Goal: Complete application form: Complete application form

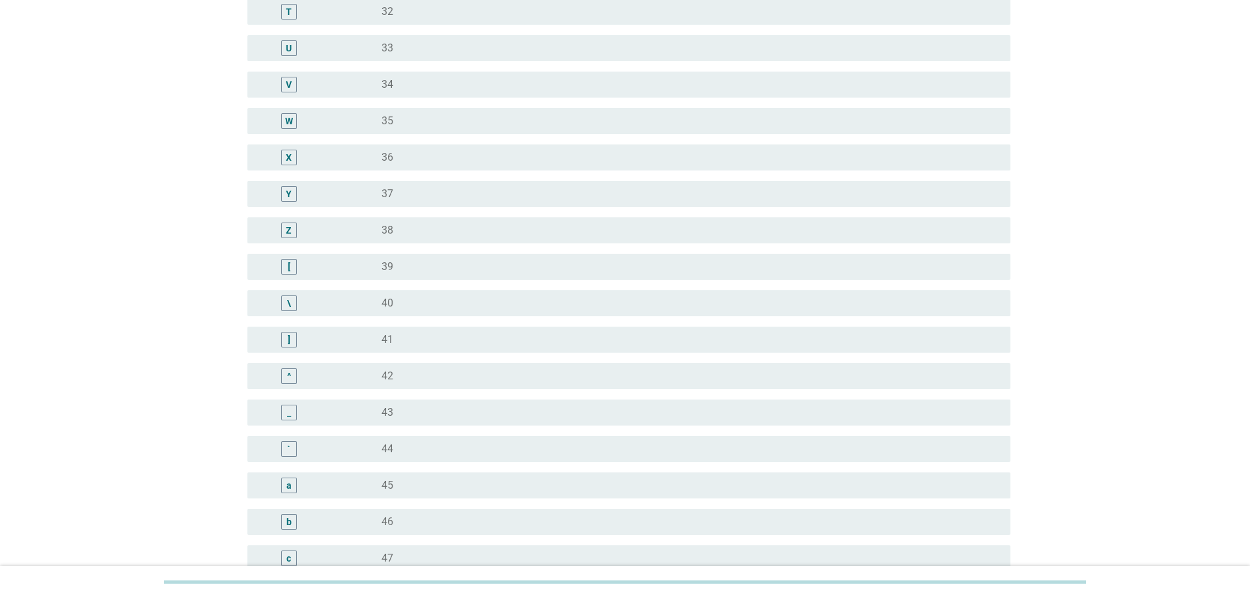
scroll to position [930, 0]
click at [285, 447] on div "b" at bounding box center [289, 446] width 16 height 16
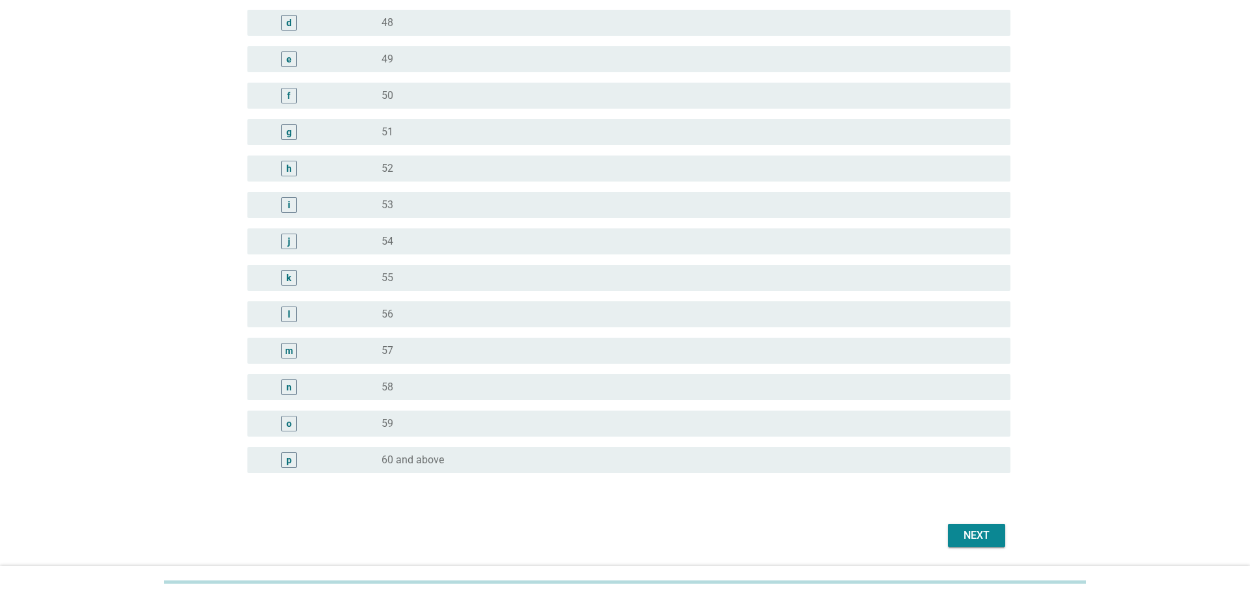
scroll to position [1468, 0]
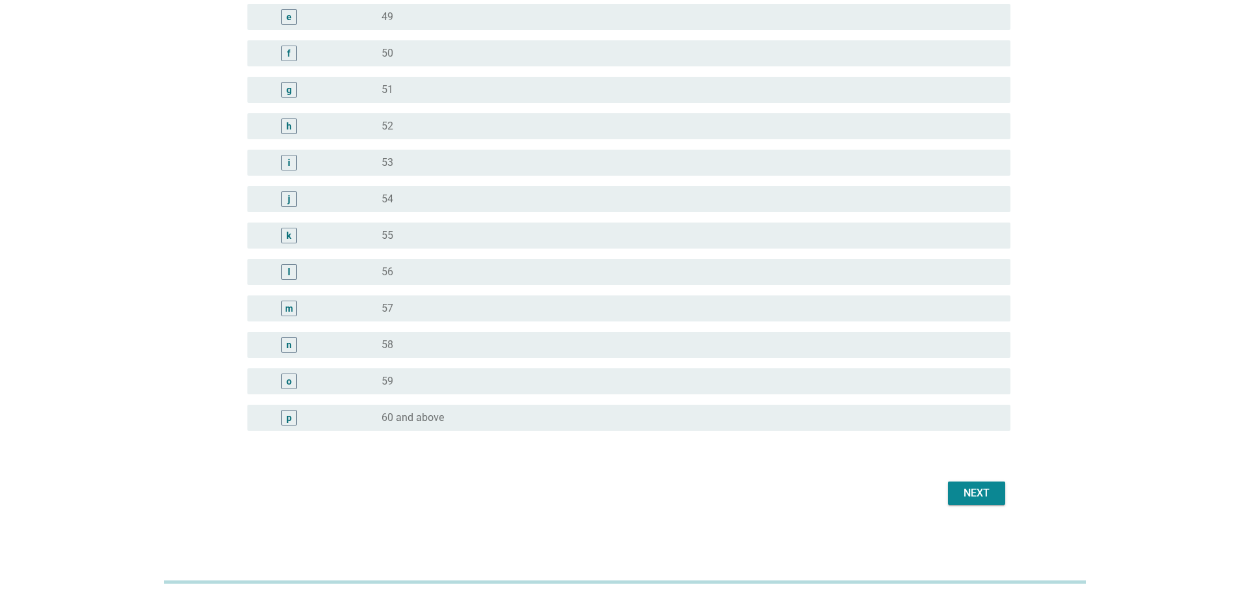
click at [970, 494] on div "Next" at bounding box center [977, 494] width 36 height 16
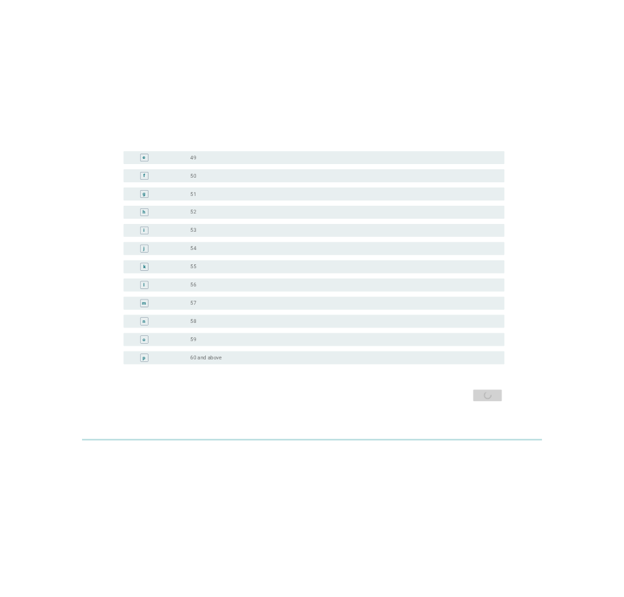
scroll to position [0, 0]
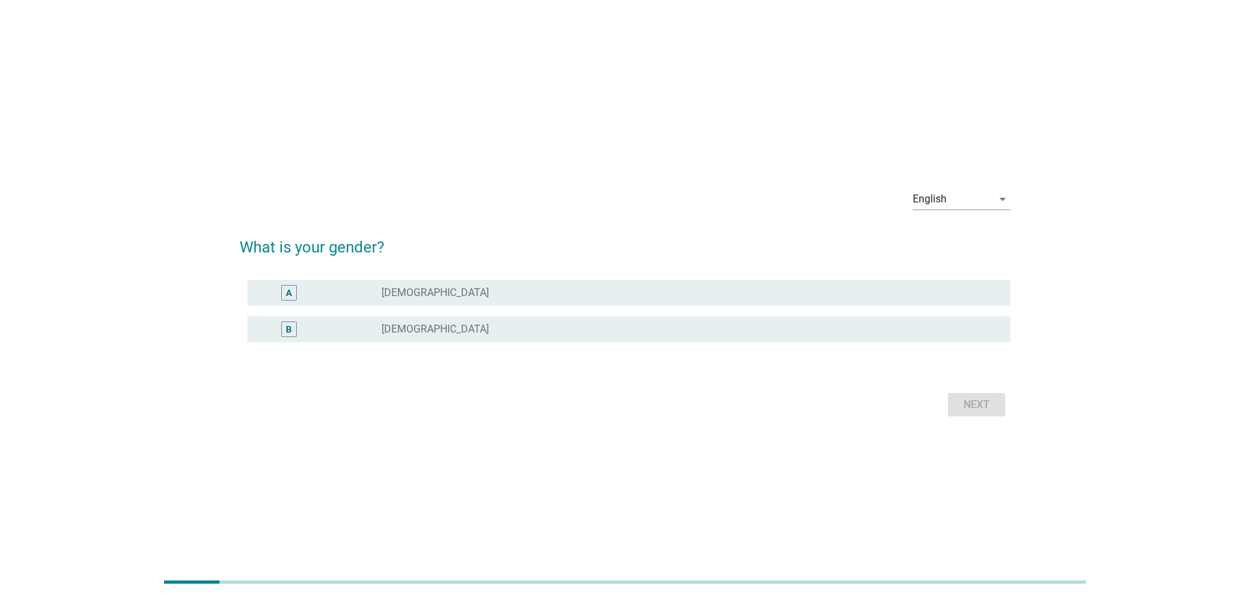
click at [751, 287] on div "radio_button_unchecked [DEMOGRAPHIC_DATA]" at bounding box center [686, 293] width 608 height 13
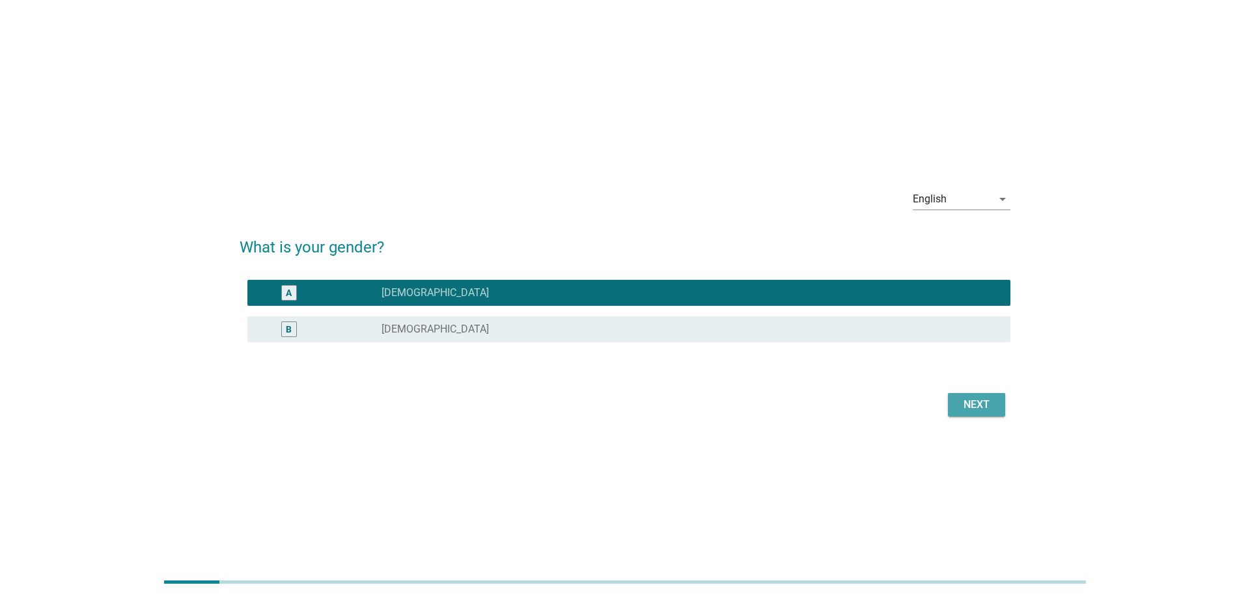
click at [952, 404] on button "Next" at bounding box center [976, 404] width 57 height 23
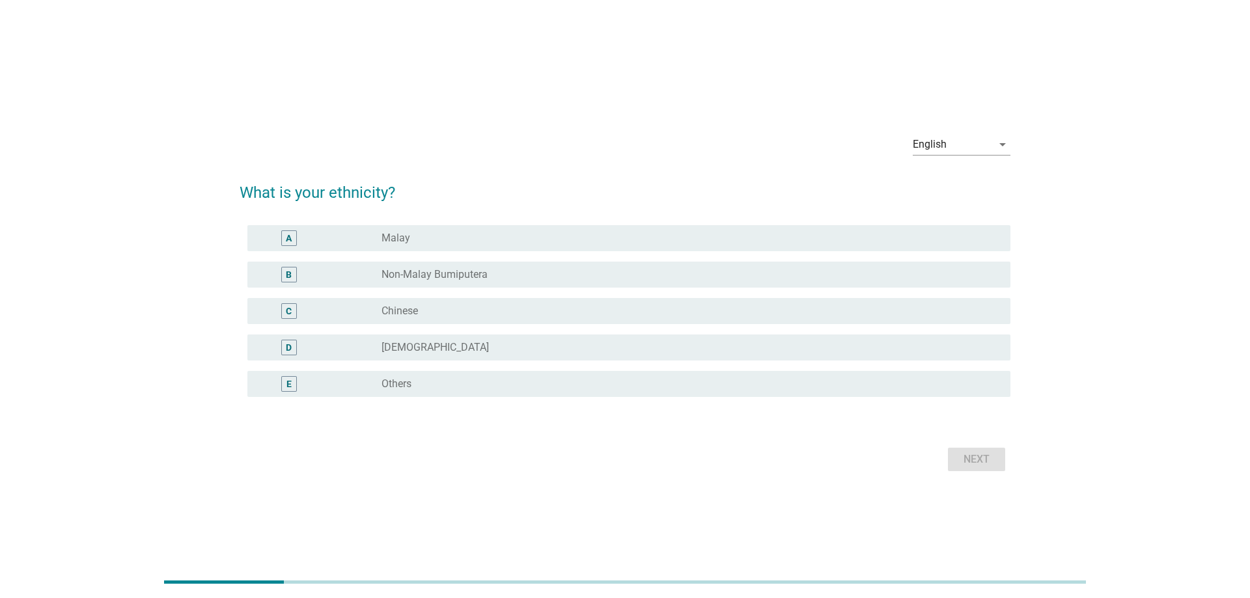
click at [490, 320] on div "C radio_button_unchecked Chinese" at bounding box center [628, 311] width 763 height 26
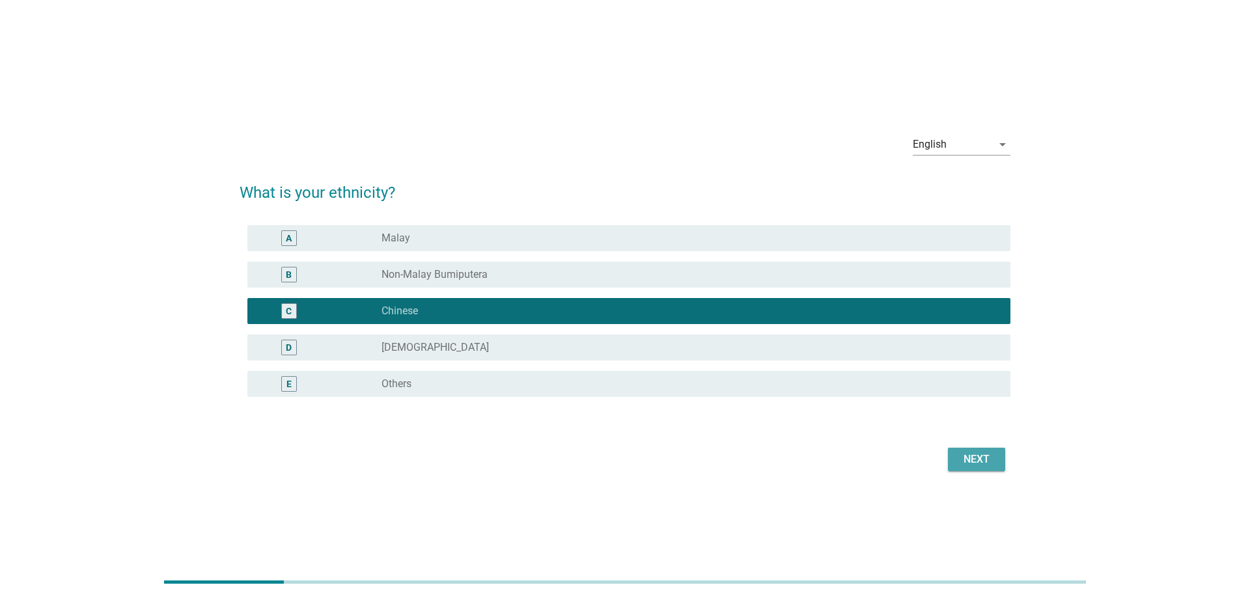
click at [1004, 465] on button "Next" at bounding box center [976, 459] width 57 height 23
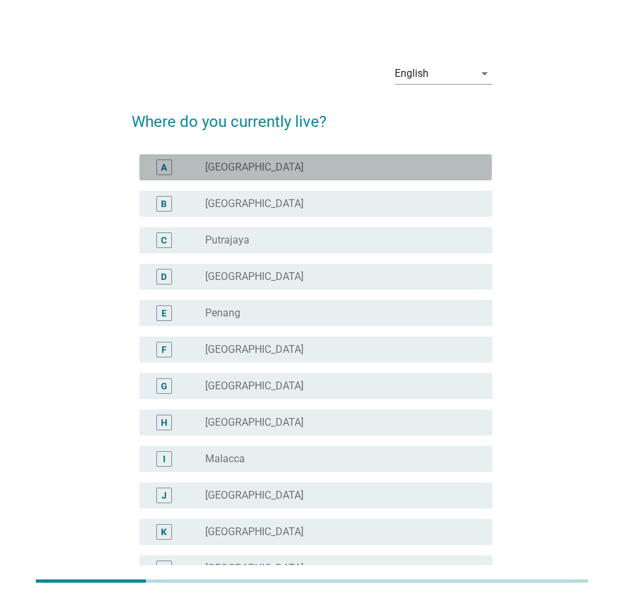
click at [247, 169] on label "[GEOGRAPHIC_DATA]" at bounding box center [254, 167] width 98 height 13
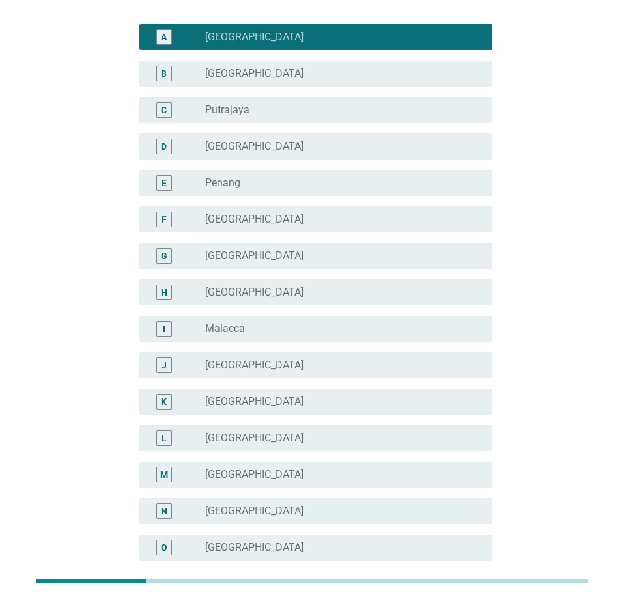
scroll to position [266, 0]
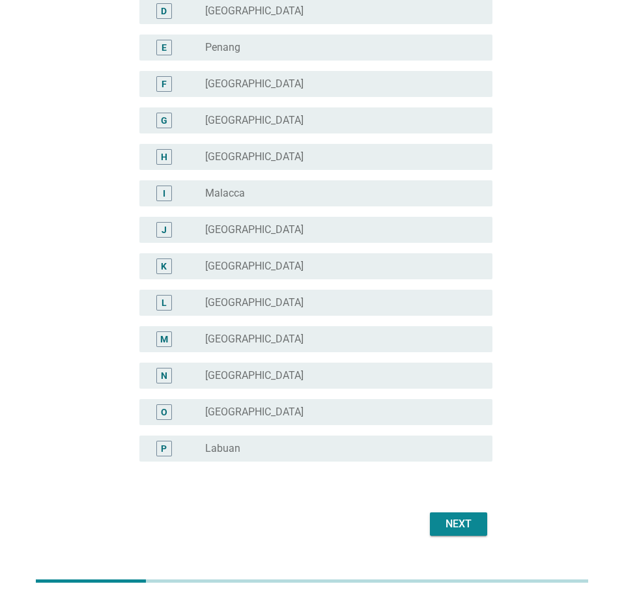
click at [462, 526] on div "Next" at bounding box center [458, 524] width 36 height 16
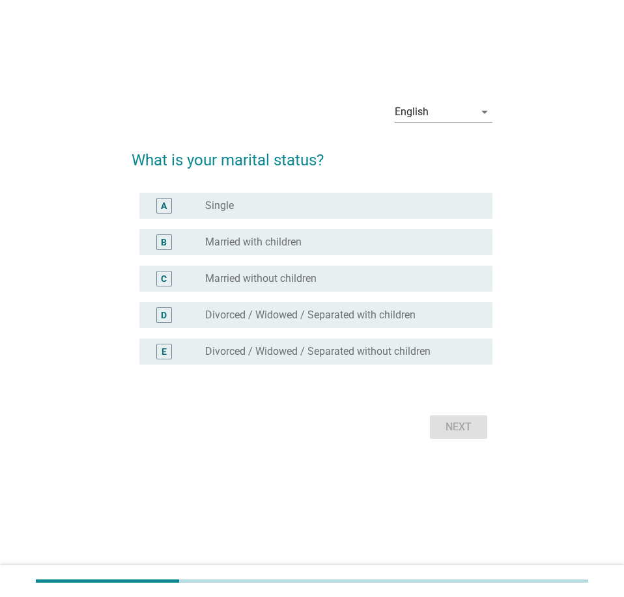
scroll to position [0, 0]
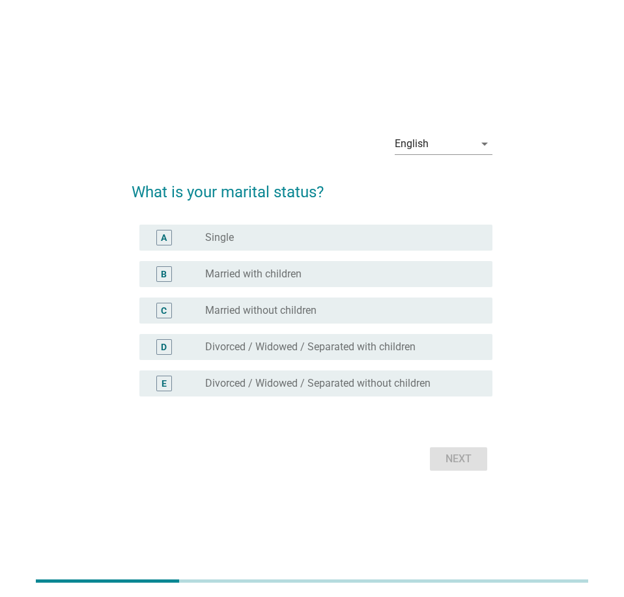
click at [247, 283] on div "B radio_button_unchecked Married with children" at bounding box center [315, 274] width 352 height 26
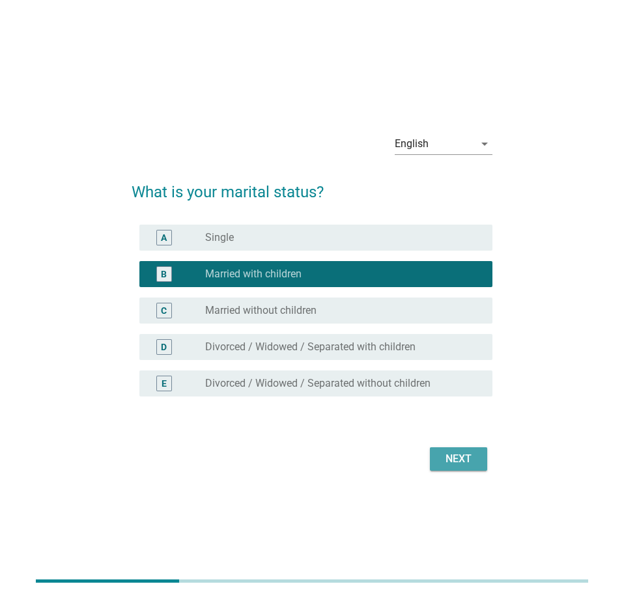
click at [434, 460] on button "Next" at bounding box center [458, 458] width 57 height 23
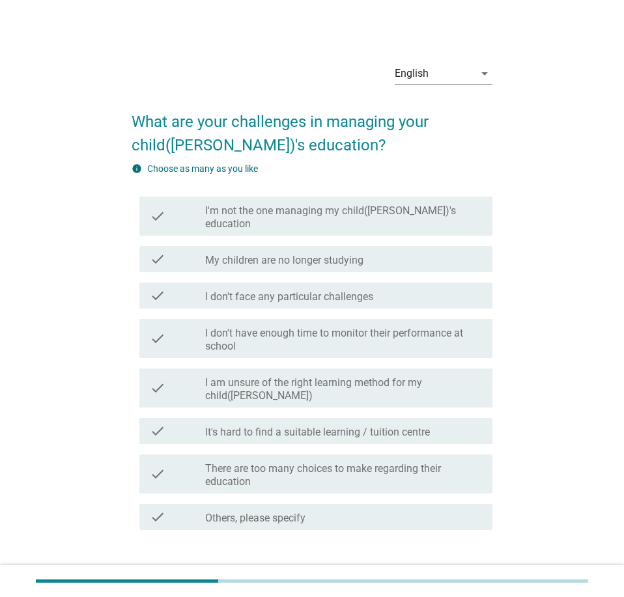
click at [294, 335] on label "I don't have enough time to monitor their performance at school" at bounding box center [343, 340] width 276 height 26
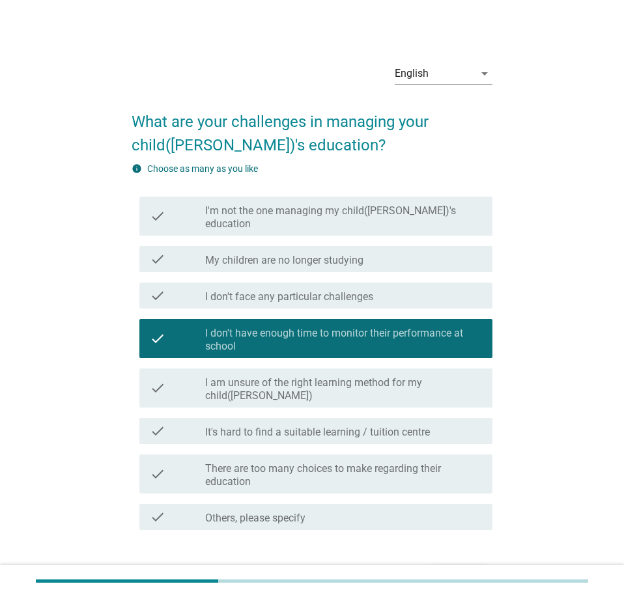
click at [352, 376] on label "I am unsure of the right learning method for my child([PERSON_NAME])" at bounding box center [343, 389] width 276 height 26
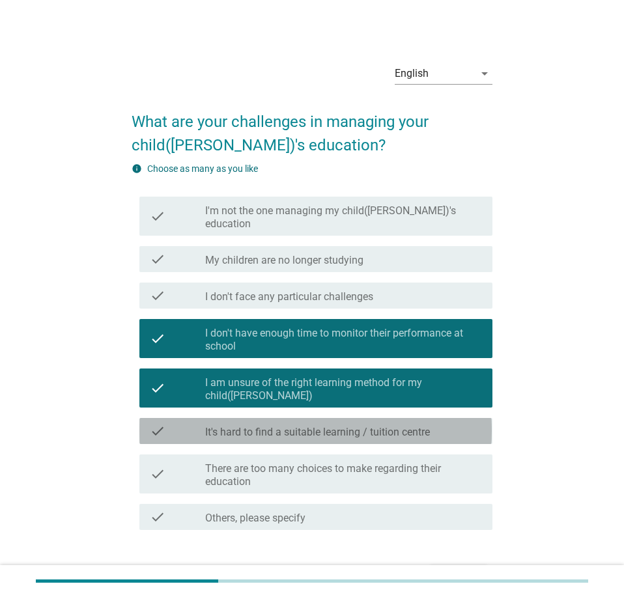
click at [366, 418] on div "check check_box_outline_blank It's hard to find a suitable learning / tuition c…" at bounding box center [315, 431] width 352 height 26
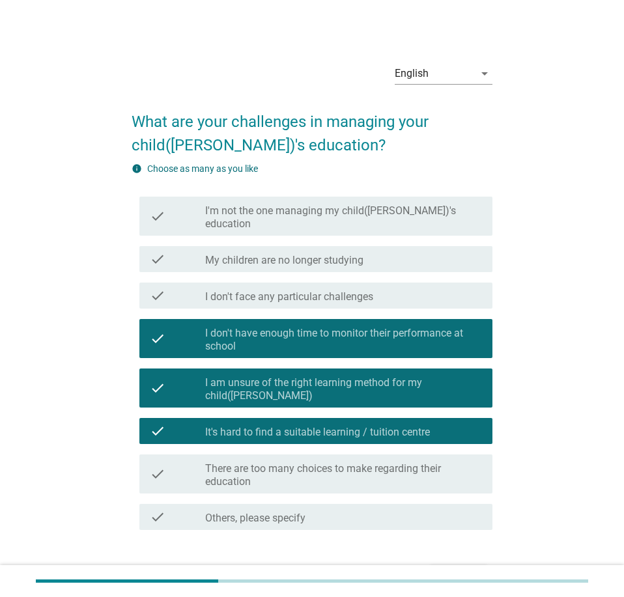
click at [372, 462] on label "There are too many choices to make regarding their education" at bounding box center [343, 475] width 276 height 26
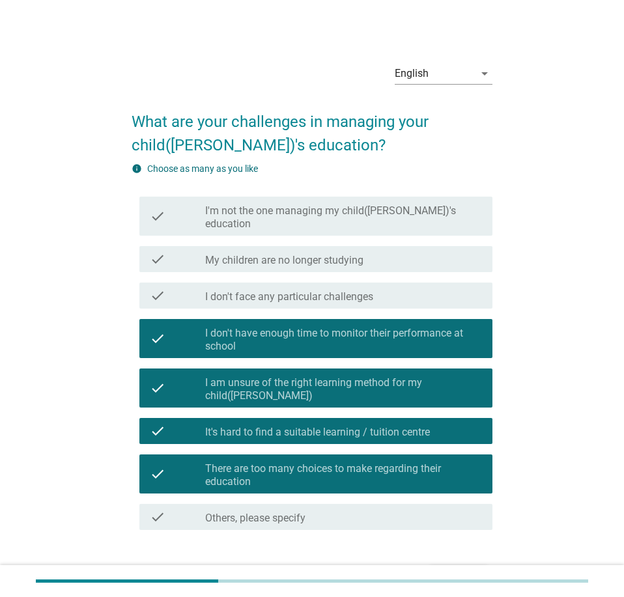
click at [467, 569] on div "Next" at bounding box center [458, 577] width 36 height 16
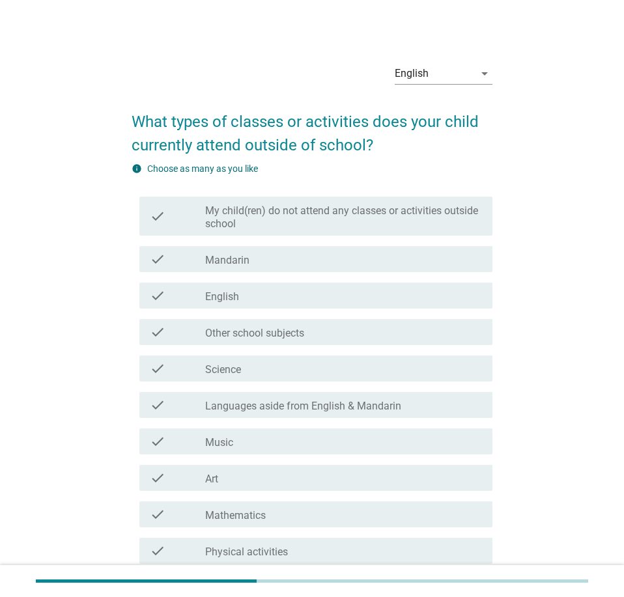
click at [279, 294] on div "check_box_outline_blank English" at bounding box center [343, 296] width 276 height 16
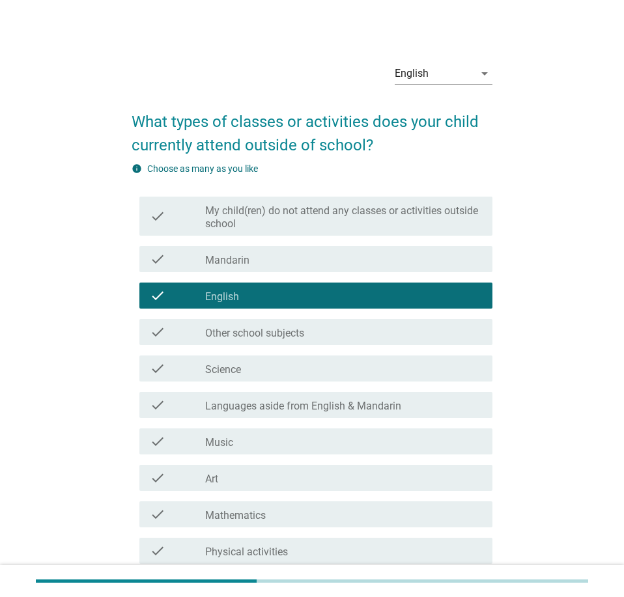
click at [279, 294] on div "check_box_outline_blank English" at bounding box center [343, 296] width 276 height 16
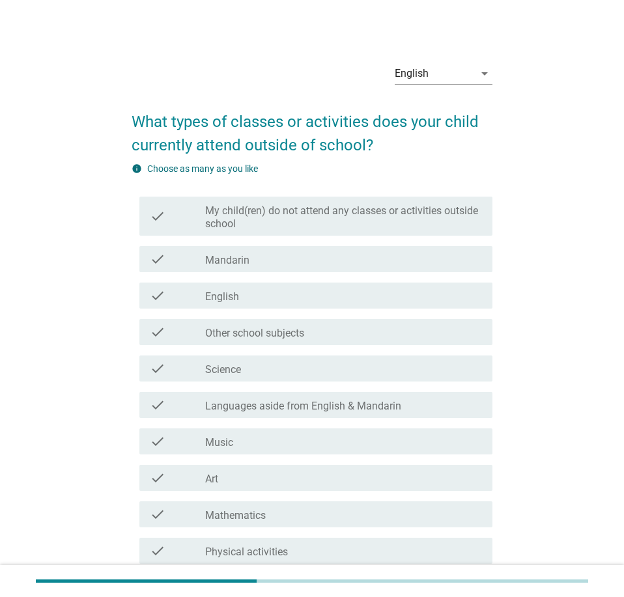
click at [293, 268] on div "check check_box_outline_blank Mandarin" at bounding box center [315, 259] width 352 height 26
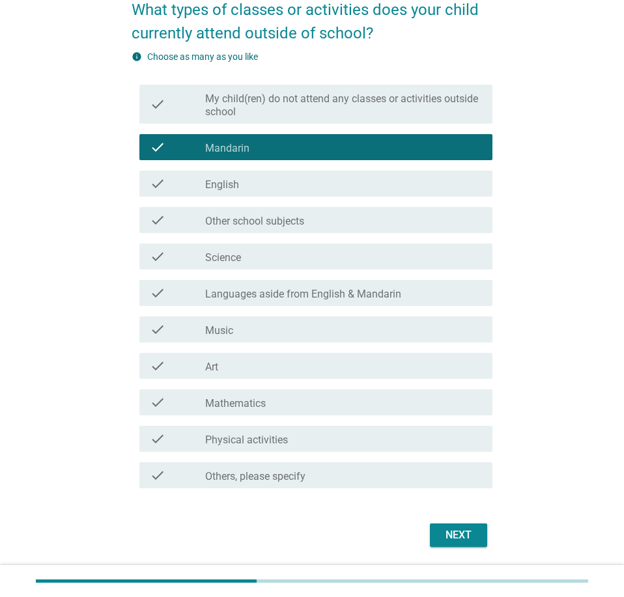
scroll to position [133, 0]
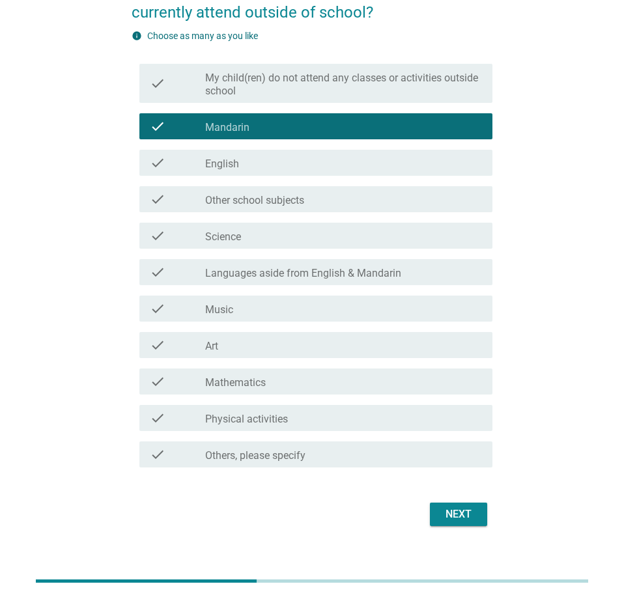
click at [269, 419] on label "Physical activities" at bounding box center [246, 419] width 83 height 13
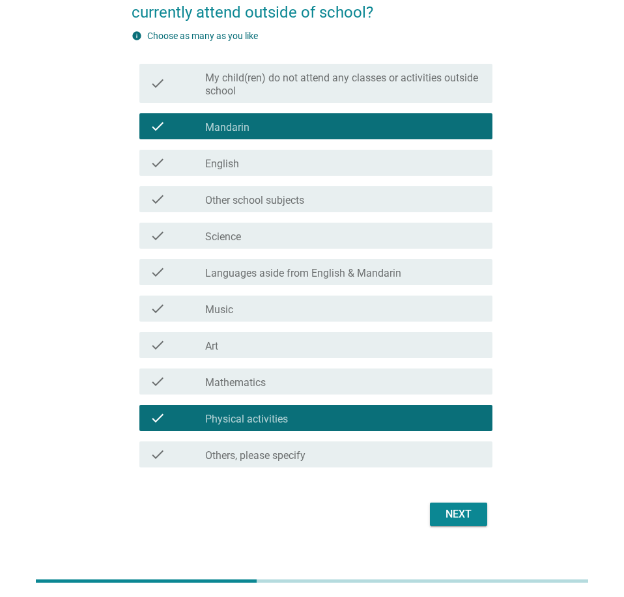
click at [269, 419] on label "Physical activities" at bounding box center [246, 419] width 83 height 13
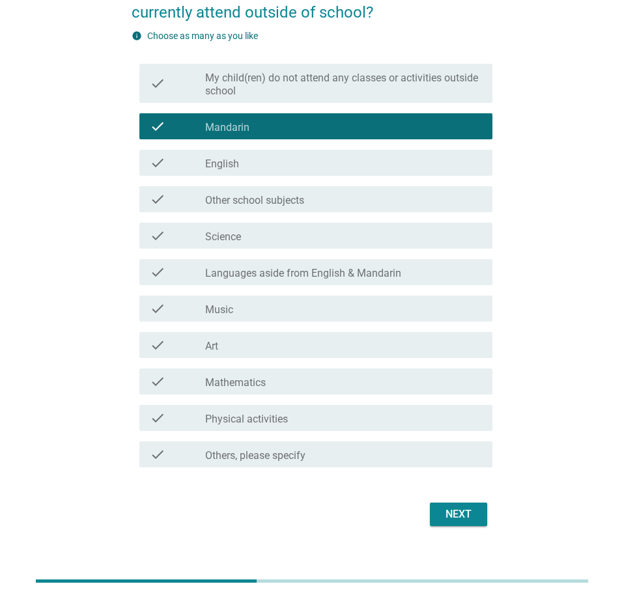
click at [268, 391] on div "check check_box_outline_blank Mathematics" at bounding box center [315, 382] width 352 height 26
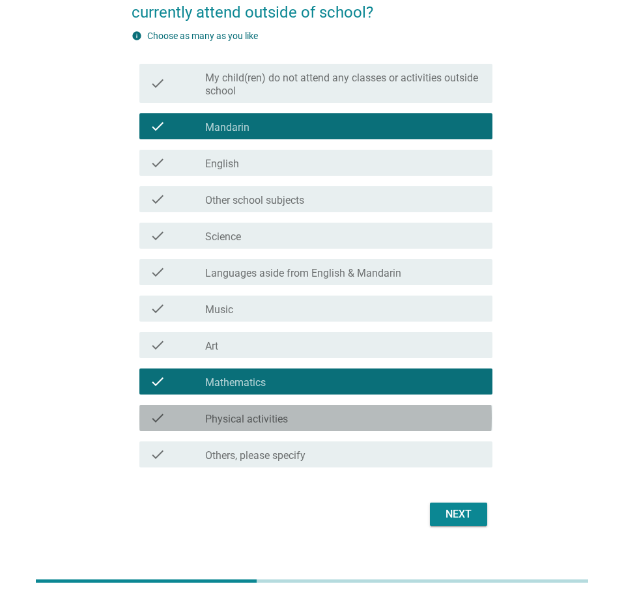
click at [277, 425] on label "Physical activities" at bounding box center [246, 419] width 83 height 13
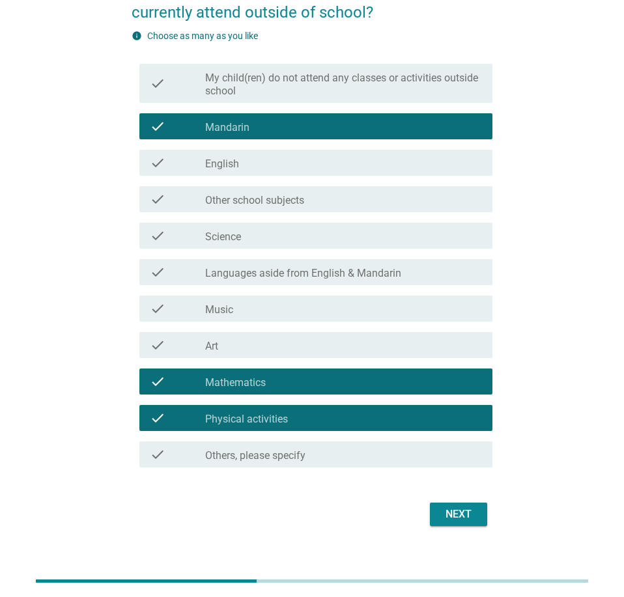
click at [259, 308] on div "check_box_outline_blank Music" at bounding box center [343, 309] width 276 height 16
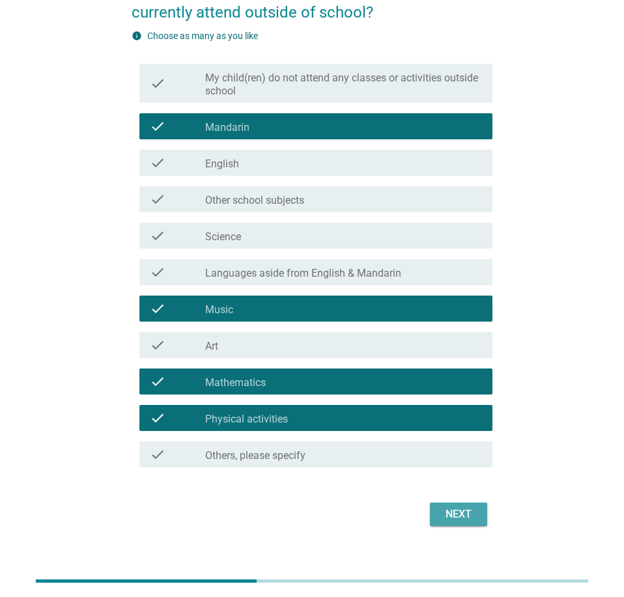
click at [445, 509] on div "Next" at bounding box center [458, 515] width 36 height 16
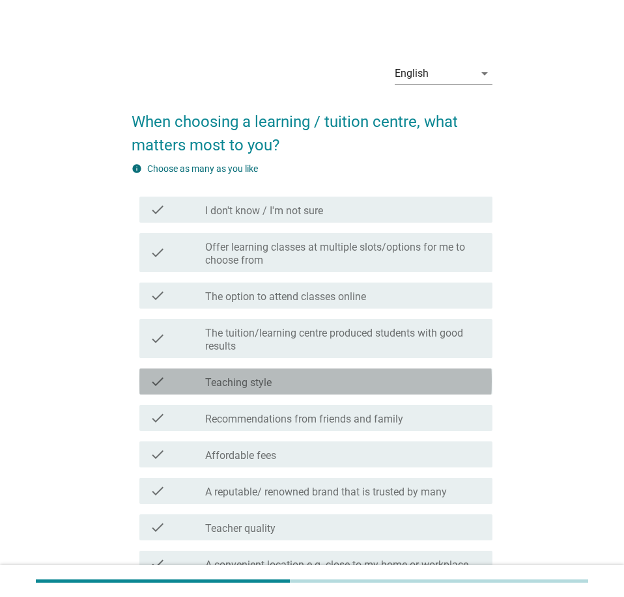
click at [365, 377] on div "check_box_outline_blank Teaching style" at bounding box center [343, 382] width 276 height 16
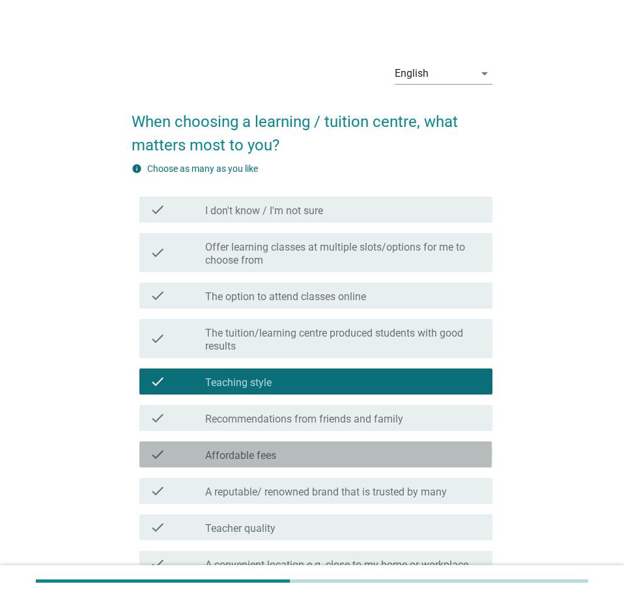
click at [370, 454] on div "check_box_outline_blank Affordable fees" at bounding box center [343, 455] width 276 height 16
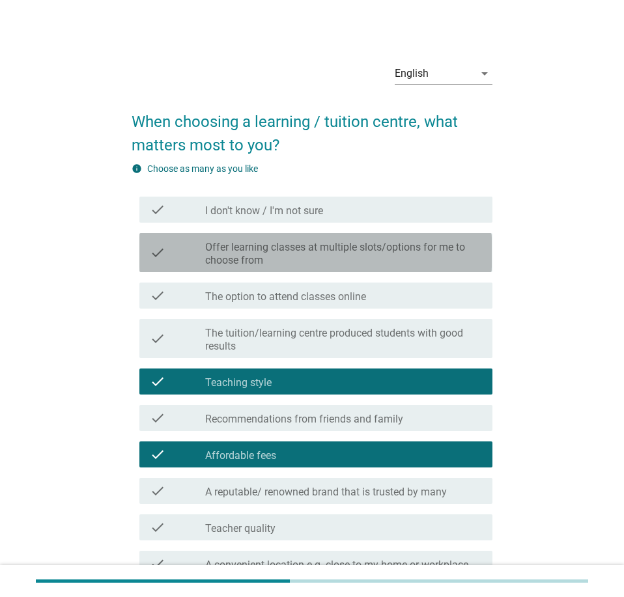
click at [305, 255] on label "Offer learning classes at multiple slots/options for me to choose from" at bounding box center [343, 254] width 276 height 26
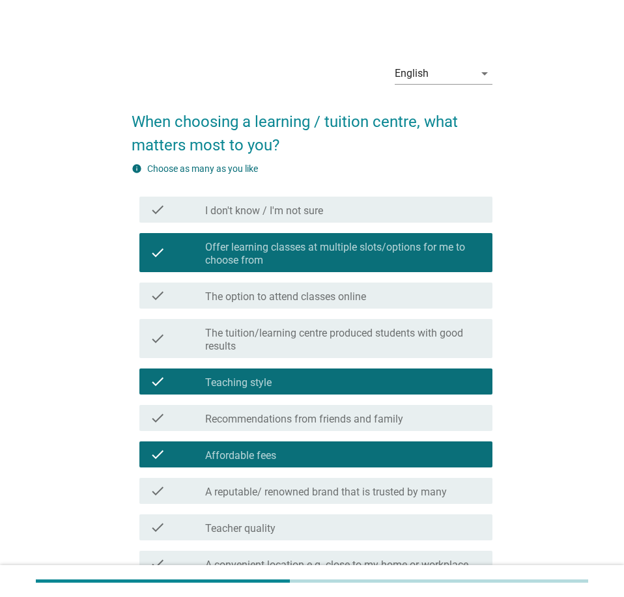
click at [322, 333] on label "The tuition/learning centre produced students with good results" at bounding box center [343, 340] width 276 height 26
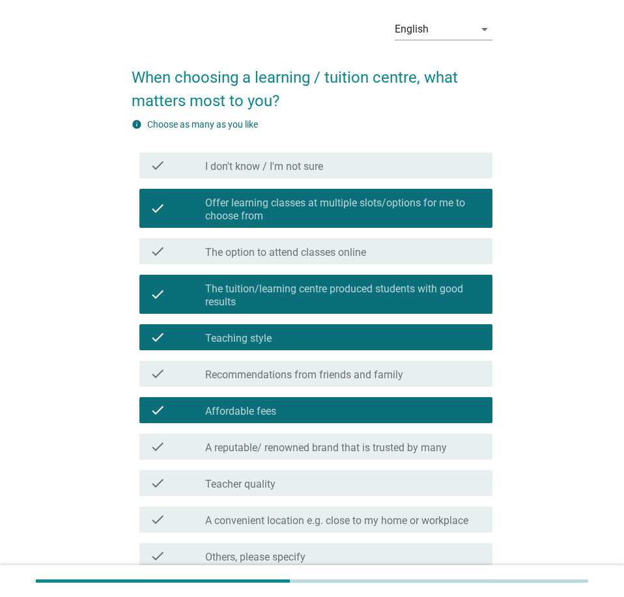
scroll to position [133, 0]
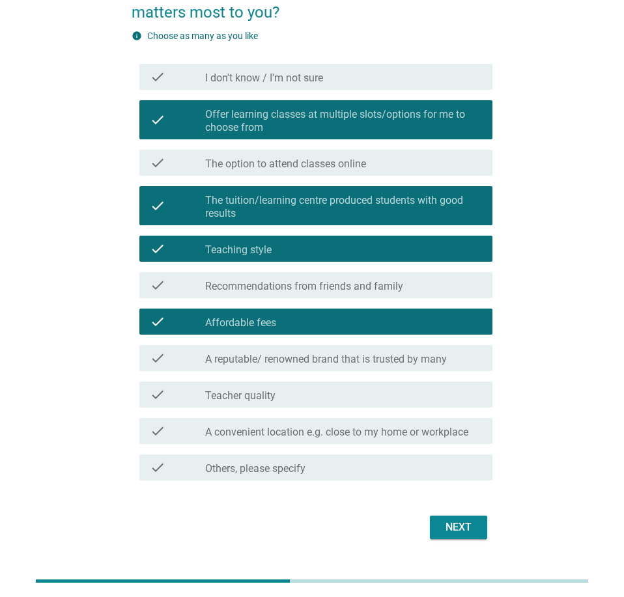
click at [312, 393] on div "check_box_outline_blank Teacher quality" at bounding box center [343, 395] width 276 height 16
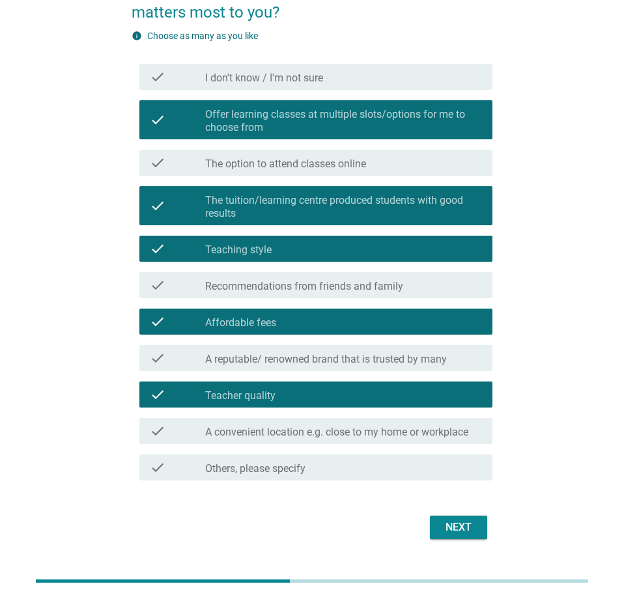
click at [331, 432] on label "A convenient location e.g. close to my home or workplace" at bounding box center [336, 432] width 263 height 13
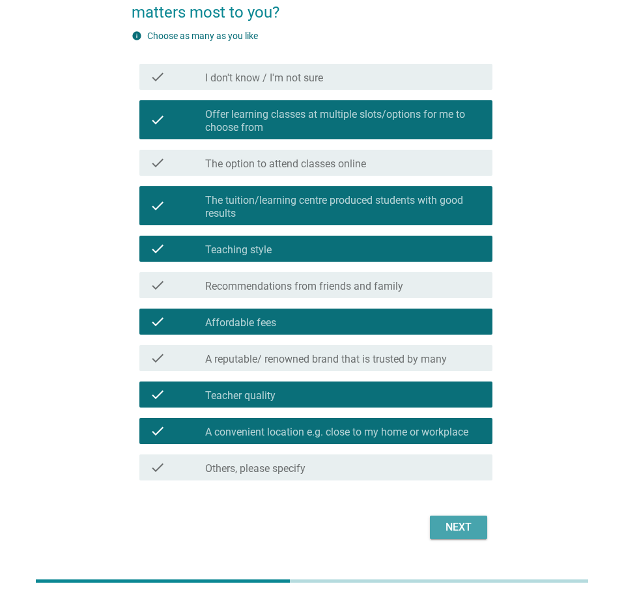
click at [479, 527] on button "Next" at bounding box center [458, 527] width 57 height 23
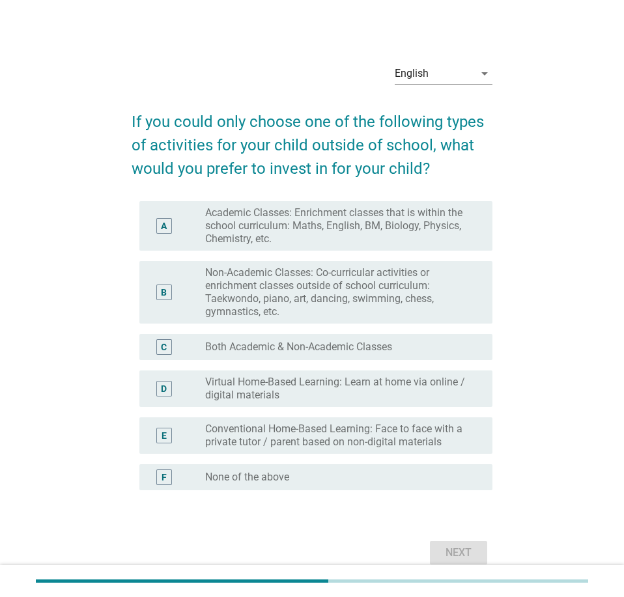
click at [314, 346] on label "Both Academic & Non-Academic Classes" at bounding box center [298, 347] width 187 height 13
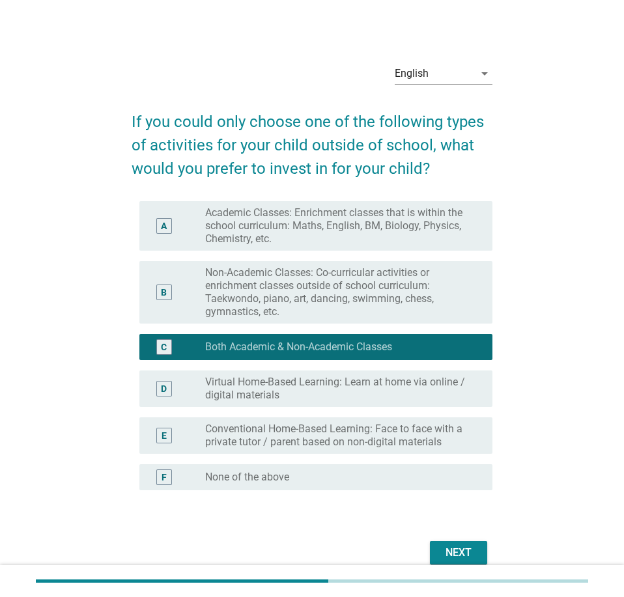
click at [464, 551] on div "Next" at bounding box center [458, 553] width 36 height 16
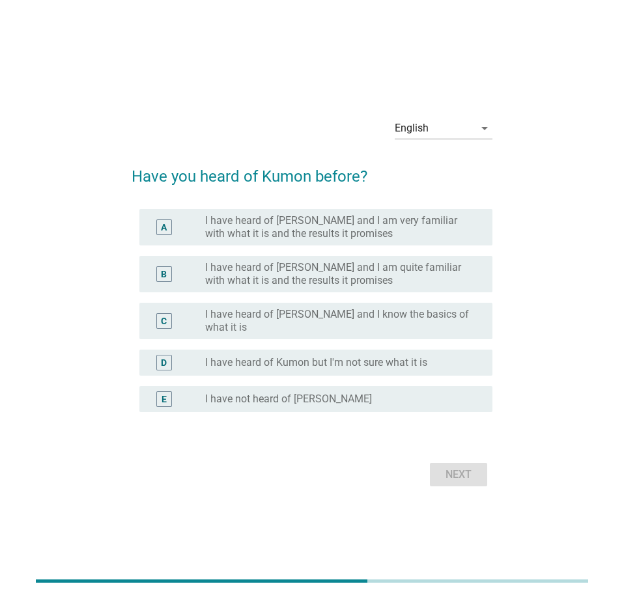
click at [248, 287] on label "I have heard of [PERSON_NAME] and I am quite familiar with what it is and the r…" at bounding box center [338, 274] width 266 height 26
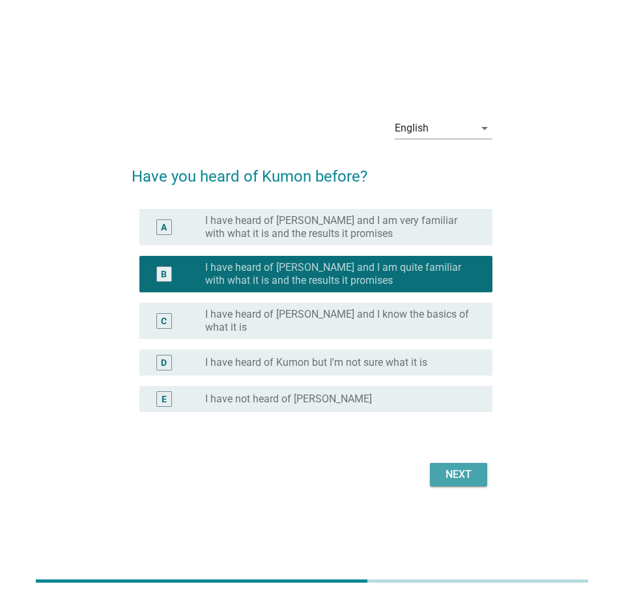
click at [481, 469] on button "Next" at bounding box center [458, 474] width 57 height 23
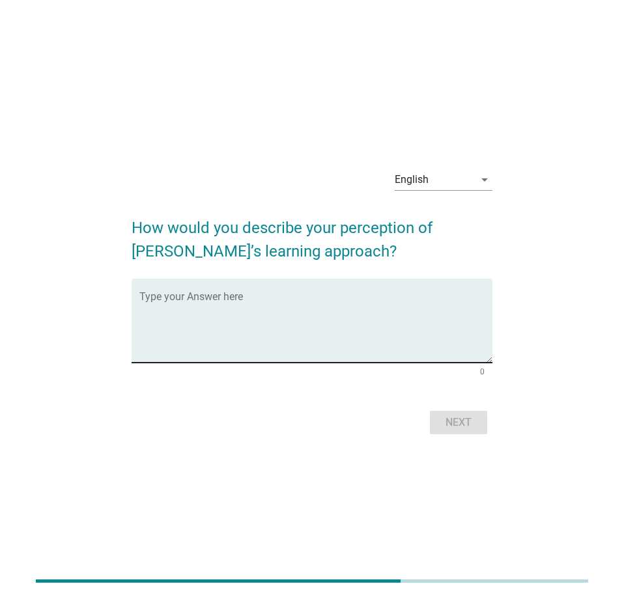
click at [283, 318] on textarea "Type your Answer here" at bounding box center [315, 328] width 352 height 68
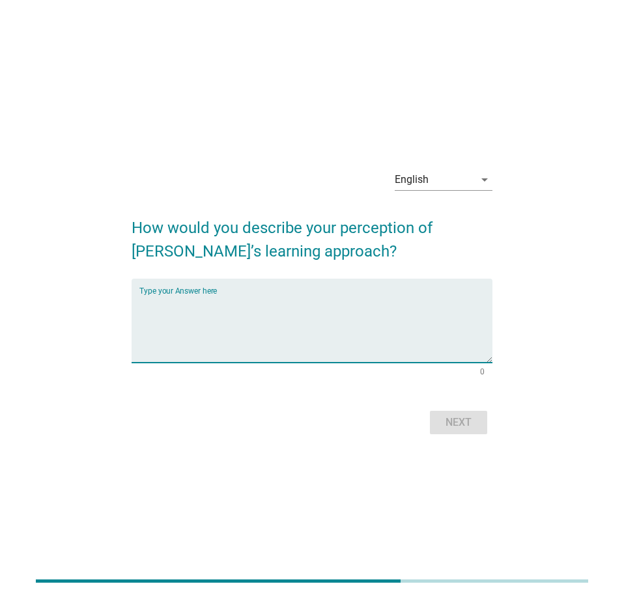
paste textarea "umon emphasizes self-learning, teaching students to solve problems independently"
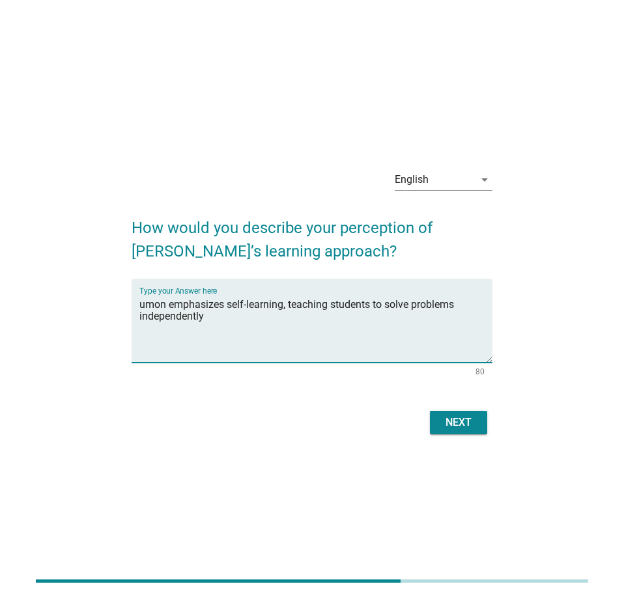
type textarea "umon emphasizes self-learning, teaching students to solve problems independently"
click at [455, 421] on div "Next" at bounding box center [458, 423] width 36 height 16
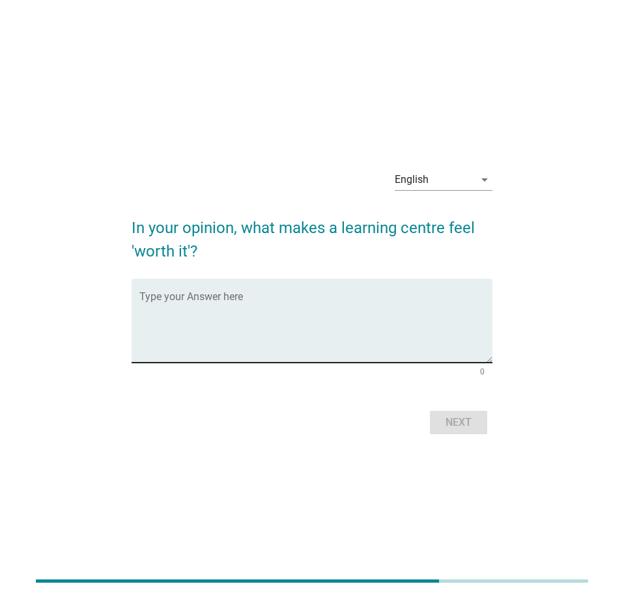
click at [242, 305] on textarea "Type your Answer here" at bounding box center [315, 328] width 352 height 68
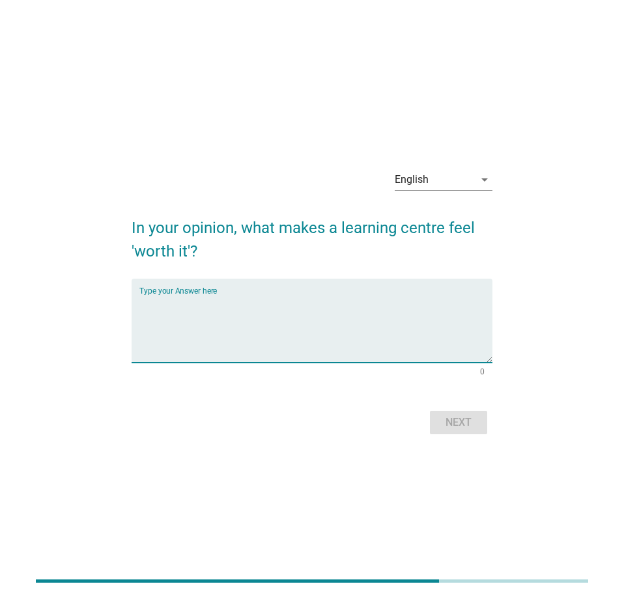
click at [285, 302] on textarea "Type your Answer here" at bounding box center [315, 328] width 352 height 68
paste textarea "Students learn at their own pace"
type textarea "Students learn at their own pace"
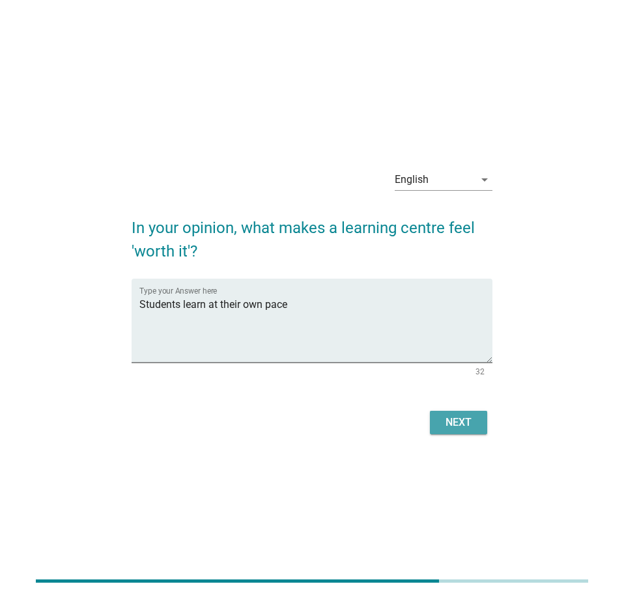
click at [461, 426] on div "Next" at bounding box center [458, 423] width 36 height 16
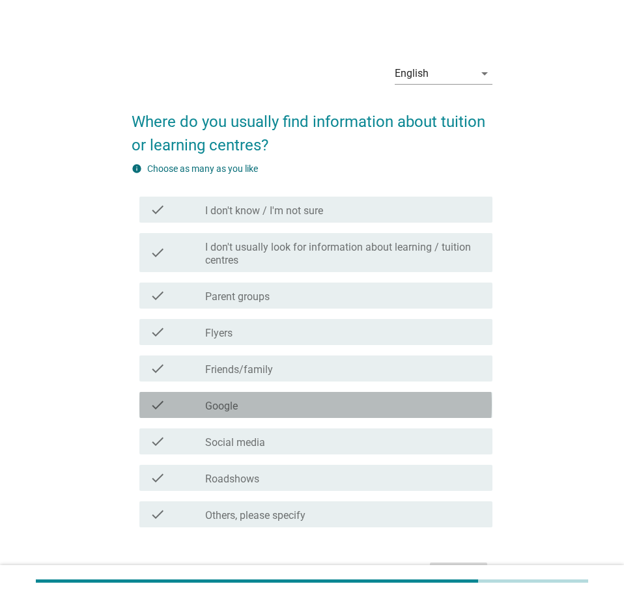
click at [284, 406] on div "check_box_outline_blank Google" at bounding box center [343, 405] width 276 height 16
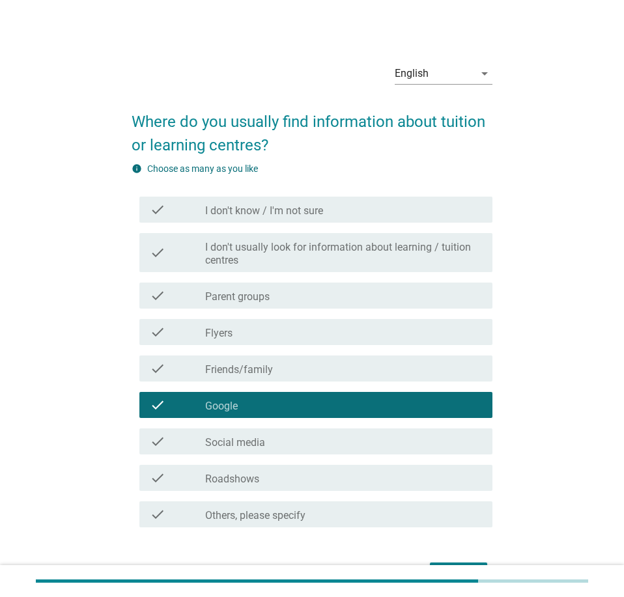
click at [281, 362] on div "check_box_outline_blank Friends/family" at bounding box center [343, 369] width 276 height 16
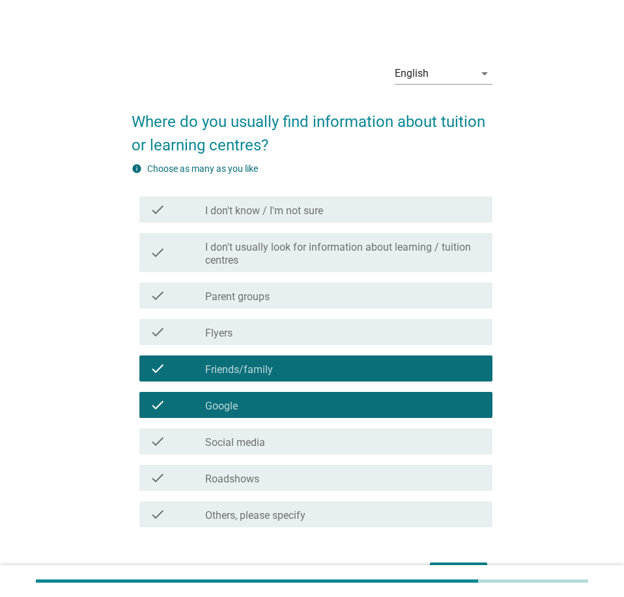
click at [272, 291] on div "check_box_outline_blank Parent groups" at bounding box center [343, 296] width 276 height 16
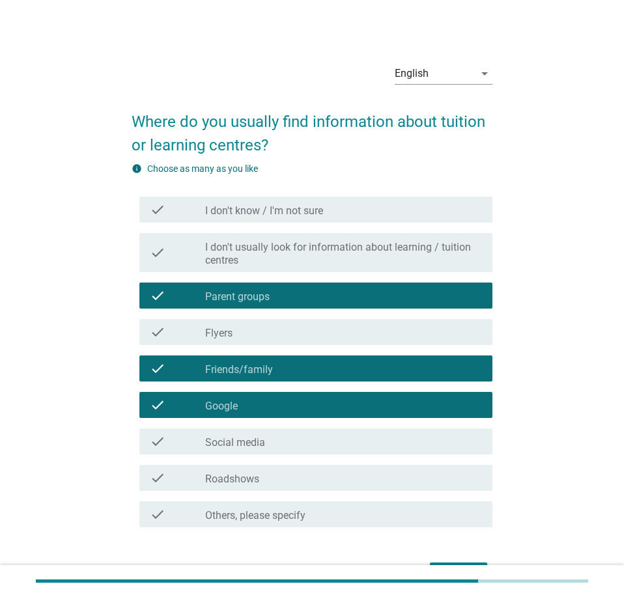
click at [299, 443] on div "check_box_outline_blank Social media" at bounding box center [343, 442] width 276 height 16
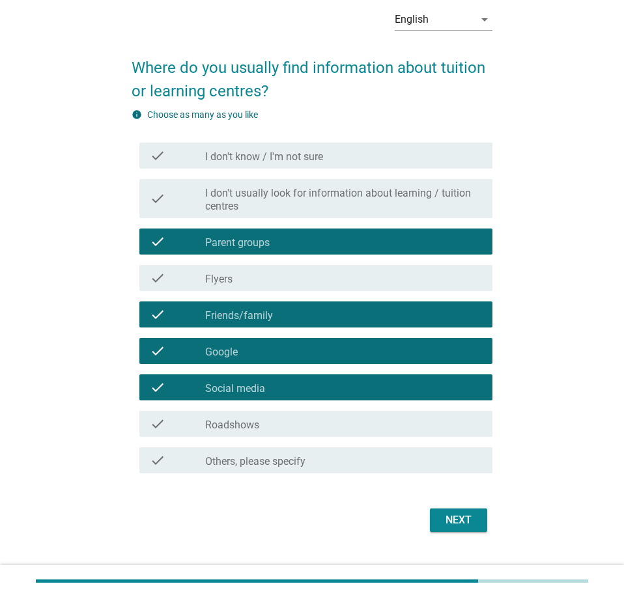
scroll to position [77, 0]
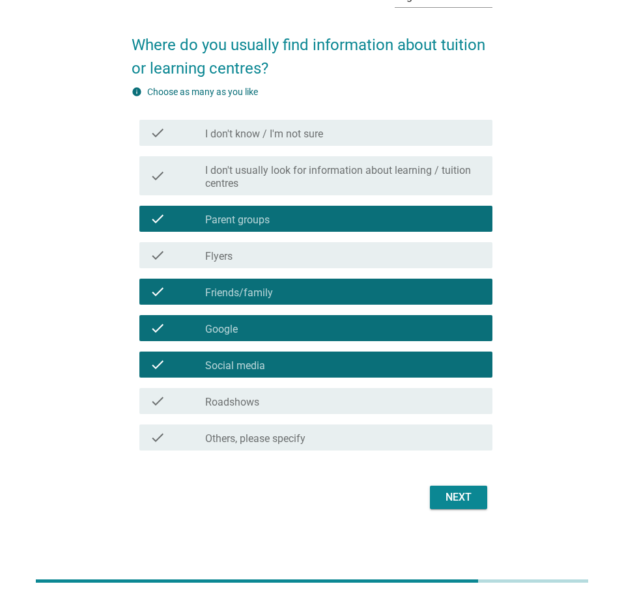
click at [473, 501] on div "Next" at bounding box center [458, 498] width 36 height 16
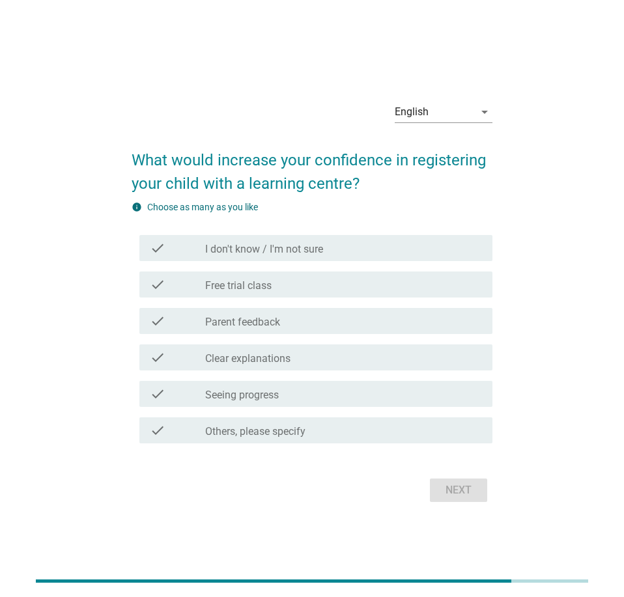
click at [304, 283] on div "check_box_outline_blank Free trial class" at bounding box center [343, 285] width 276 height 16
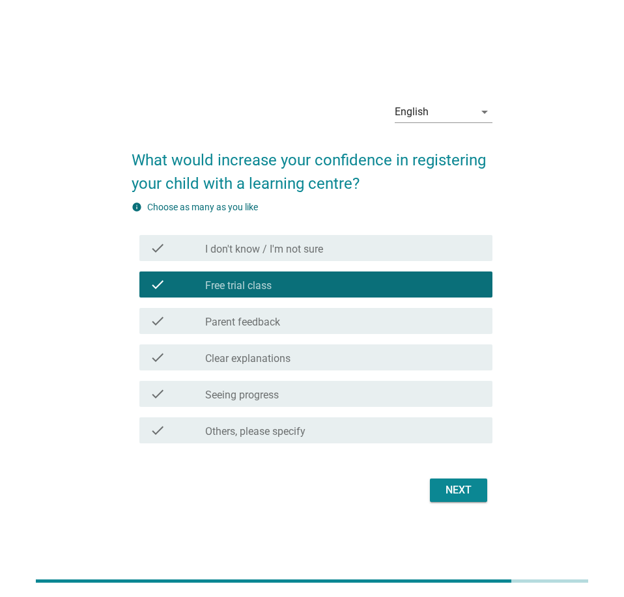
click at [311, 319] on div "check_box_outline_blank Parent feedback" at bounding box center [343, 321] width 276 height 16
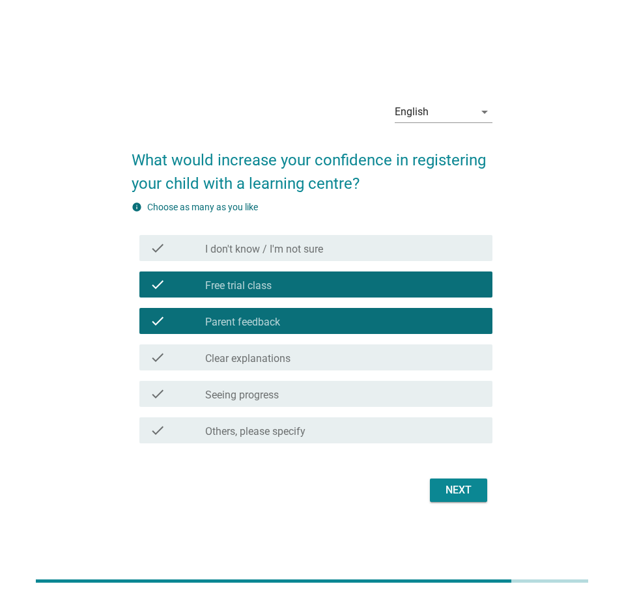
click at [321, 359] on div "check_box_outline_blank Clear explanations" at bounding box center [343, 358] width 276 height 16
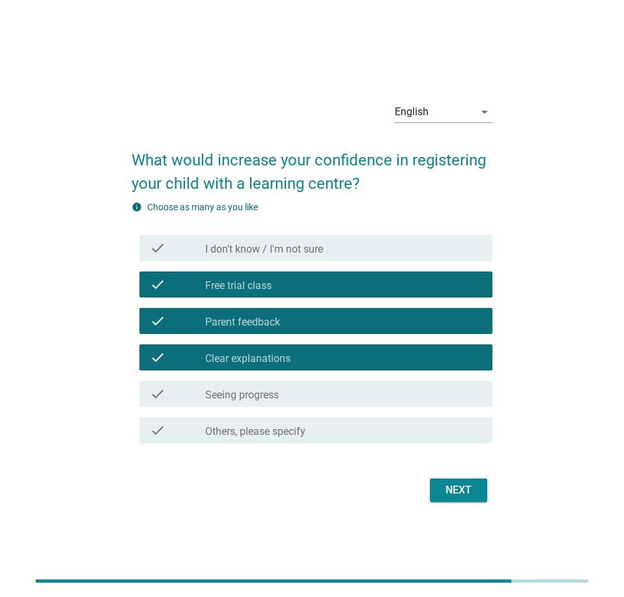
click at [329, 390] on div "check_box_outline_blank Seeing progress" at bounding box center [343, 394] width 276 height 16
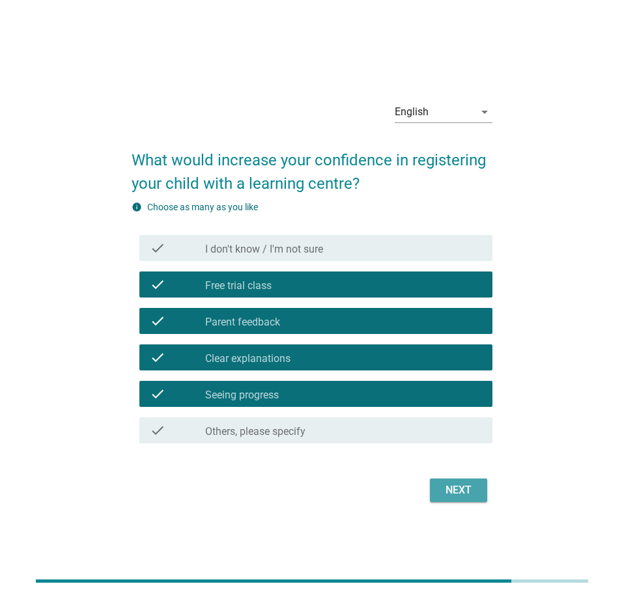
click at [455, 493] on div "Next" at bounding box center [458, 491] width 36 height 16
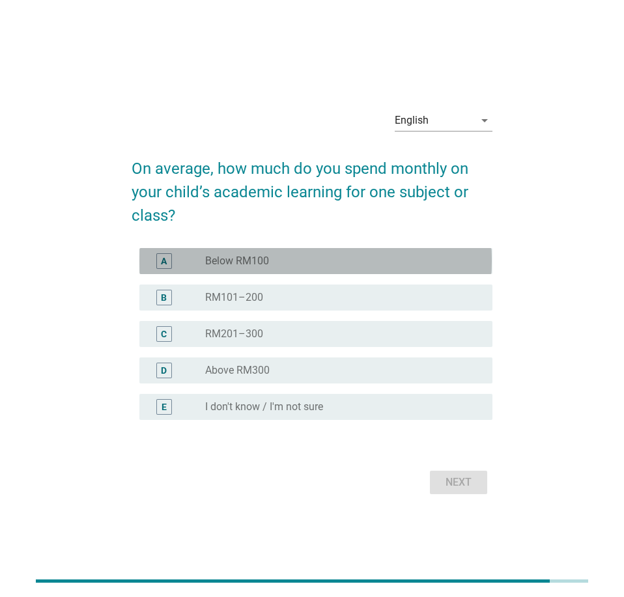
click at [307, 254] on div "radio_button_unchecked Below RM100" at bounding box center [343, 261] width 276 height 16
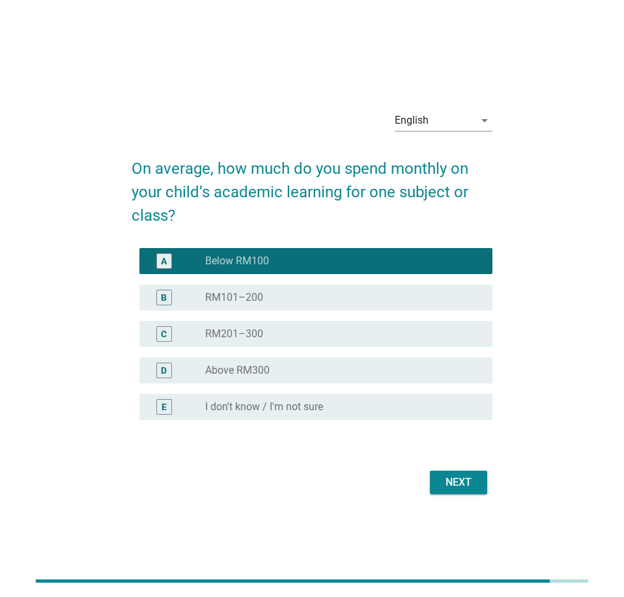
click at [313, 284] on div "B radio_button_unchecked RM101–200" at bounding box center [312, 297] width 360 height 36
click at [456, 484] on div "Next" at bounding box center [458, 483] width 36 height 16
